Goal: Task Accomplishment & Management: Complete application form

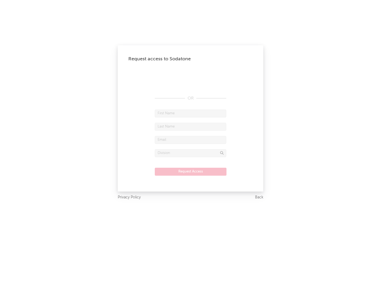
click at [190, 113] on input "text" at bounding box center [190, 113] width 71 height 8
type input "[PERSON_NAME]"
click at [190, 126] on input "text" at bounding box center [190, 127] width 71 height 8
type input "[PERSON_NAME]"
click at [190, 140] on input "text" at bounding box center [190, 140] width 71 height 8
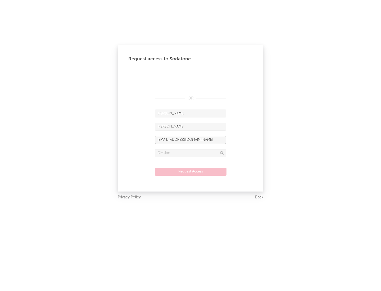
type input "[EMAIL_ADDRESS][DOMAIN_NAME]"
click at [190, 153] on input "text" at bounding box center [190, 153] width 71 height 8
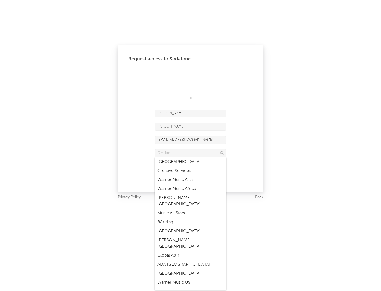
click at [190, 209] on div "Music All Stars" at bounding box center [190, 213] width 71 height 9
type input "Music All Stars"
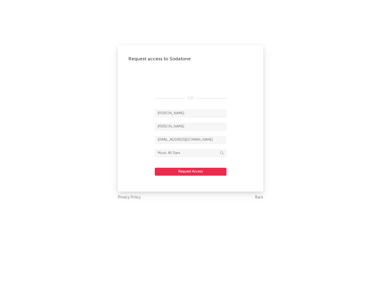
click at [190, 171] on button "Request Access" at bounding box center [191, 172] width 72 height 8
